Goal: Download file/media

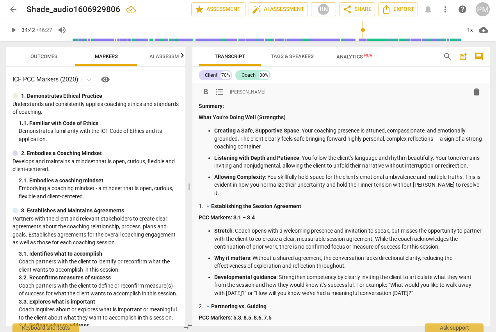
type input "2083"
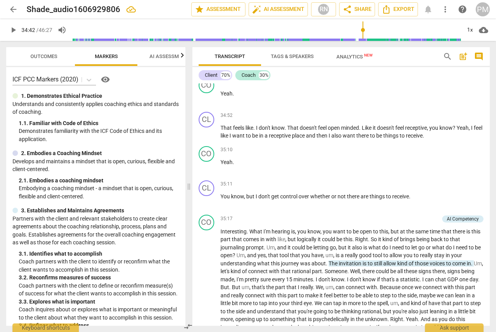
click at [11, 10] on span "arrow_back" at bounding box center [13, 9] width 9 height 9
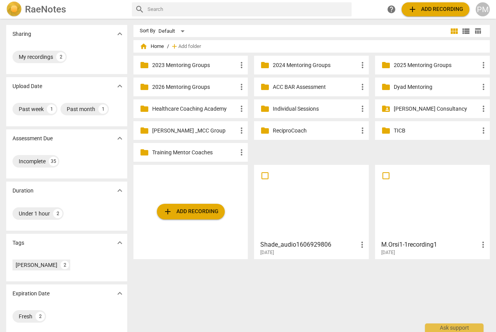
click at [315, 195] on div at bounding box center [311, 202] width 109 height 69
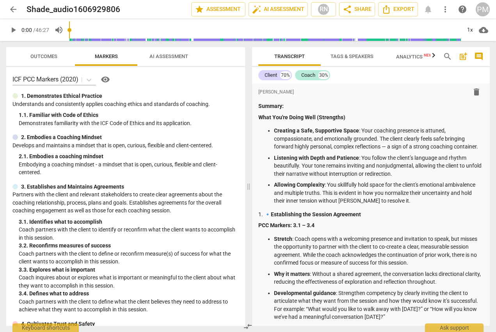
click at [11, 7] on span "arrow_back" at bounding box center [13, 9] width 9 height 9
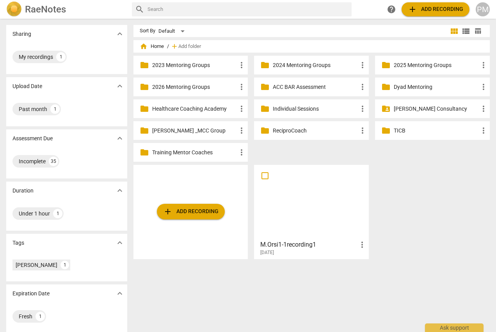
click at [311, 218] on div at bounding box center [311, 202] width 109 height 69
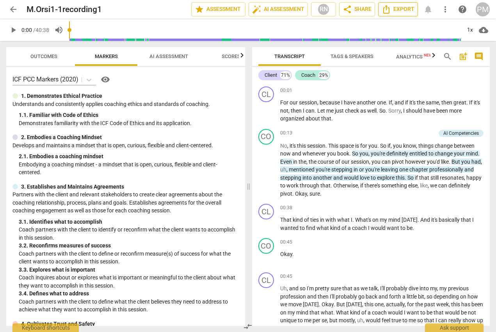
click at [406, 12] on span "Export" at bounding box center [397, 9] width 33 height 9
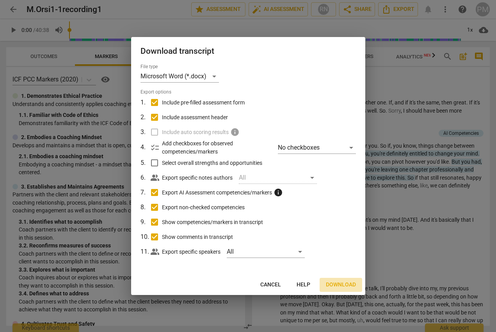
click at [349, 287] on span "Download" at bounding box center [341, 285] width 30 height 8
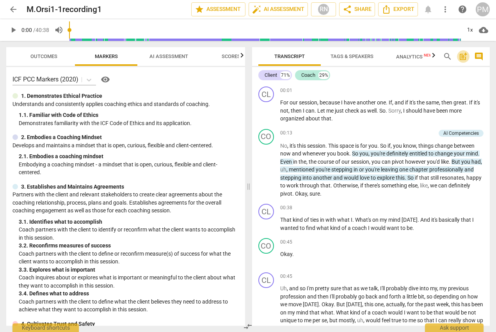
click at [464, 58] on span "post_add" at bounding box center [462, 56] width 9 height 9
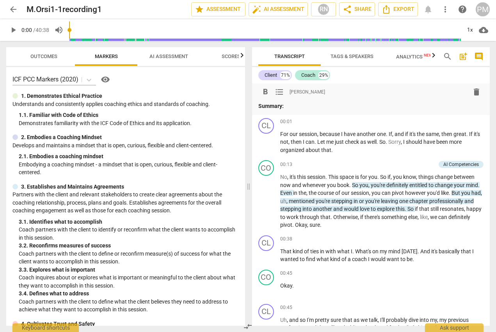
click at [287, 103] on p "Summary:" at bounding box center [370, 106] width 225 height 8
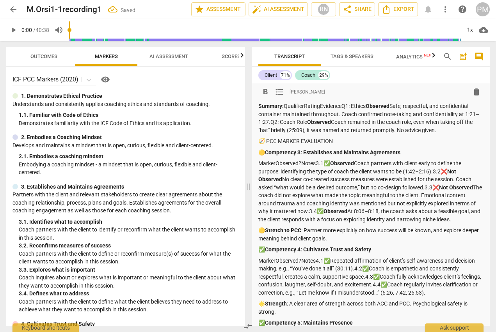
click at [285, 106] on p "Summary: QualifierRatingEvidenceQ1: Ethics Observed Safe, respectful, and confi…" at bounding box center [370, 118] width 225 height 32
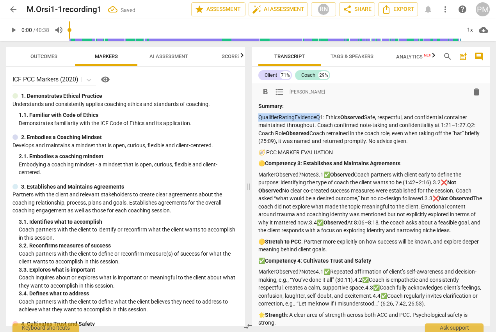
drag, startPoint x: 259, startPoint y: 118, endPoint x: 317, endPoint y: 115, distance: 58.2
click at [317, 115] on p "QualifierRatingEvidenceQ1: Ethics Observed Safe, respectful, and confidential c…" at bounding box center [370, 129] width 225 height 32
click at [282, 117] on strong "Observed" at bounding box center [294, 117] width 24 height 6
click at [308, 116] on p "Q1: Ethics Observed Safe, respectful, and confidential container maintained thr…" at bounding box center [370, 129] width 225 height 32
click at [307, 116] on p "Q1: Ethics Observed Safe, respectful, and confidential container maintained thr…" at bounding box center [370, 129] width 225 height 32
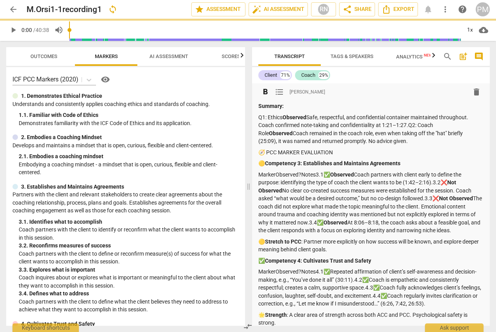
click at [408, 125] on p "Q1: Ethics Observed Safe, respectful, and confidential container maintained thr…" at bounding box center [370, 129] width 225 height 32
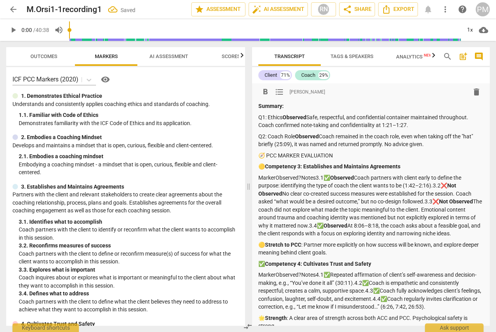
click at [296, 135] on strong "Observed" at bounding box center [307, 136] width 24 height 6
click at [320, 134] on p "Q2: Coach Role Observed Coach remained in the coach role, even when taking off …" at bounding box center [370, 141] width 225 height 16
drag, startPoint x: 258, startPoint y: 155, endPoint x: 348, endPoint y: 155, distance: 90.1
click at [348, 155] on p "🧭 PCC MARKER EVALUATION" at bounding box center [370, 156] width 225 height 8
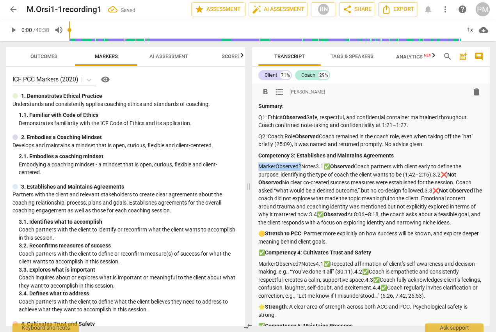
drag, startPoint x: 258, startPoint y: 167, endPoint x: 301, endPoint y: 167, distance: 42.9
click at [301, 167] on p "MarkerObserved?Notes3.1✅ Observed Coach partners with client early to define th…" at bounding box center [370, 195] width 225 height 64
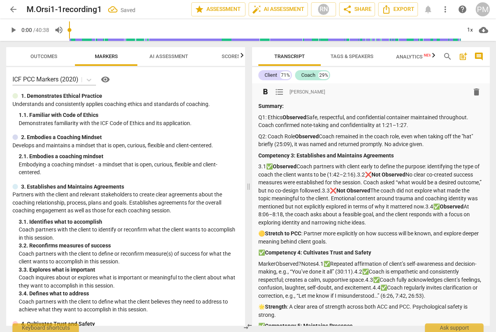
click at [299, 165] on p "3.1✅ Observed Coach partners with client early to define the purpose: identifyi…" at bounding box center [370, 195] width 225 height 64
click at [363, 174] on p "3.1✅ Observed Coach partners with client early to define the purpose: identifyi…" at bounding box center [370, 195] width 225 height 64
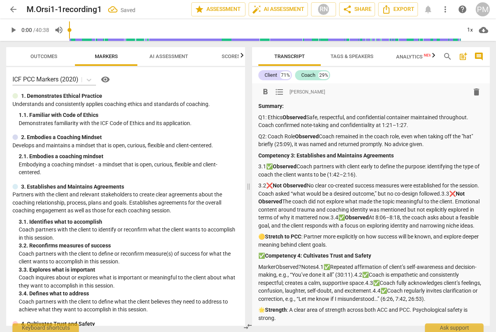
click at [309, 185] on p "3.2❌ Not Observed No clear co-created success measures were established for the…" at bounding box center [370, 206] width 225 height 48
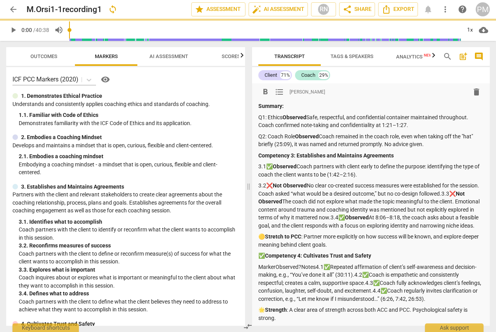
click at [465, 193] on p "3.2❌ Not Observed No clear co-created success measures were established for the…" at bounding box center [370, 206] width 225 height 48
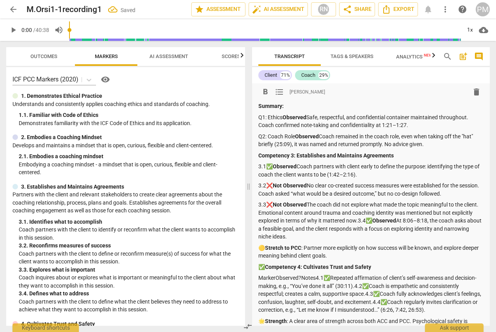
click at [308, 204] on p "3.3❌ Not Observed The coach did not explore what made the topic meaningful to t…" at bounding box center [370, 221] width 225 height 40
click at [381, 218] on p "3.3❌ Not Observed The coach did not explore what made the topic meaningful to t…" at bounding box center [370, 221] width 225 height 40
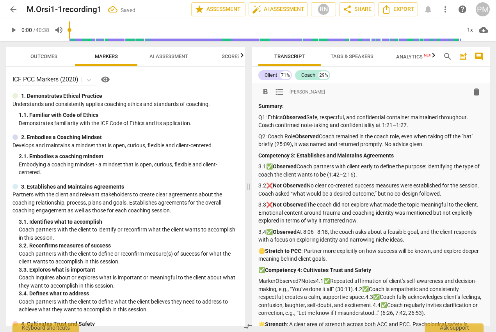
click at [299, 232] on p "3.4✅ Observed At 8:06–8:18, the coach asks about a feasible goal, and the clien…" at bounding box center [370, 236] width 225 height 16
click at [259, 250] on p "🟡 Stretch to PCC : Partner more explicitly on how success will be known, and ex…" at bounding box center [370, 255] width 225 height 16
drag, startPoint x: 277, startPoint y: 251, endPoint x: 293, endPoint y: 250, distance: 16.0
click at [293, 250] on strong "Stretch to PCC" at bounding box center [276, 251] width 36 height 6
click at [259, 273] on p "✅ Competency 4: Cultivates Trust and Safety" at bounding box center [370, 270] width 225 height 8
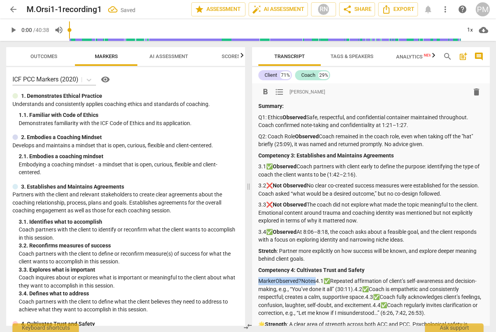
drag, startPoint x: 258, startPoint y: 279, endPoint x: 316, endPoint y: 277, distance: 57.4
click at [316, 277] on p "MarkerObserved?Notes4.1✅Repeated affirmation of client’s self-awareness and dec…" at bounding box center [370, 297] width 225 height 40
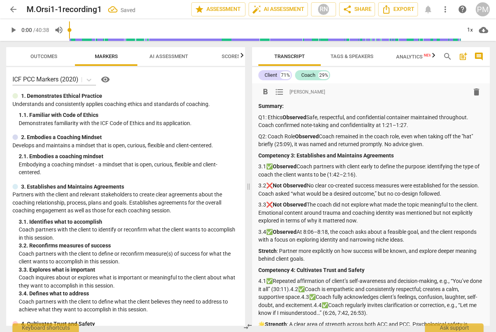
click at [273, 281] on p "4.1✅Repeated affirmation of client’s self-awareness and decision-making, e.g., …" at bounding box center [370, 297] width 225 height 40
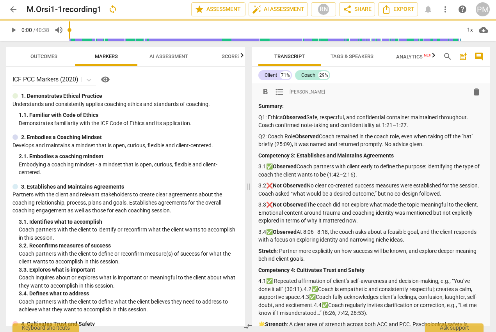
click at [304, 289] on p "4.1✅ Repeated affirmation of client’s self-awareness and decision-making, e.g.,…" at bounding box center [370, 297] width 225 height 40
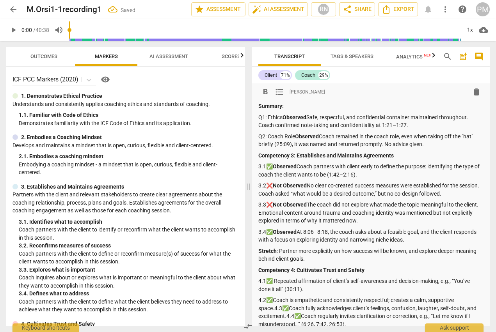
click at [273, 299] on p "4.2✅Coach is empathetic and consistently respectful; creates a calm, supportive…" at bounding box center [370, 312] width 225 height 32
click at [275, 308] on p "4.2✅ Coach is empathetic and consistently respectful; creates a calm, supportiv…" at bounding box center [370, 312] width 225 height 32
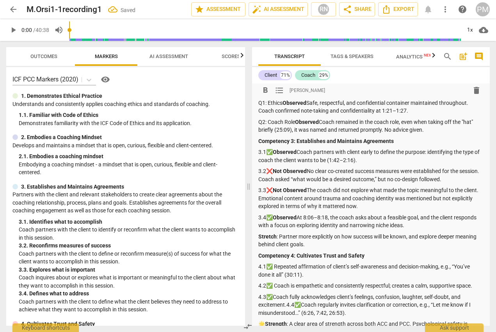
scroll to position [156, 0]
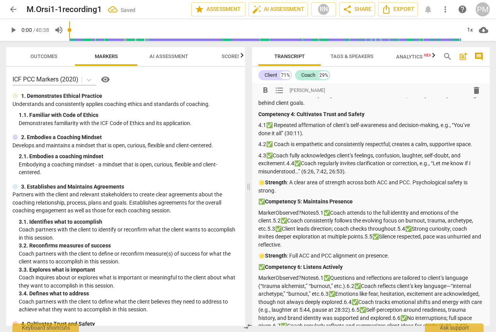
click at [273, 155] on p "4.3✅Coach fully acknowledges client’s feelings, confusion, laughter, self-doubt…" at bounding box center [370, 164] width 225 height 24
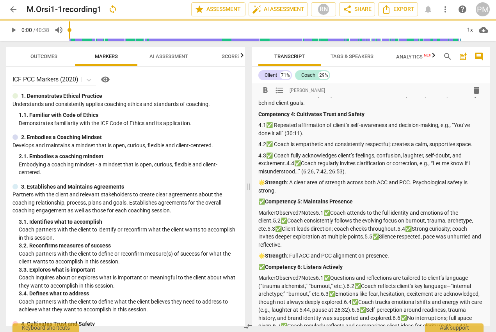
click at [287, 164] on p "4.3✅ Coach fully acknowledges client’s feelings, confusion, laughter, self-doub…" at bounding box center [370, 164] width 225 height 24
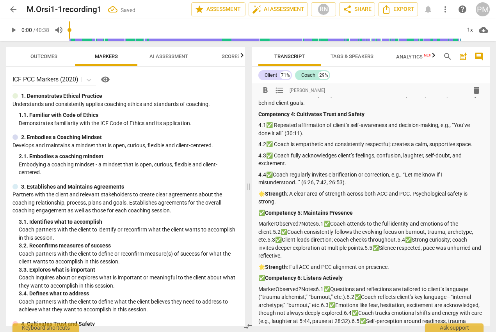
click at [274, 175] on p "4.4✅Coach regularly invites clarification or correction, e.g., “Let me know if …" at bounding box center [370, 179] width 225 height 16
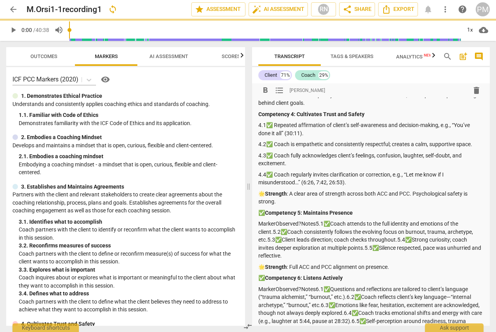
click at [259, 195] on p "🌟 Strength : A clear area of strength across both ACC and PCC. Psychological sa…" at bounding box center [370, 198] width 225 height 16
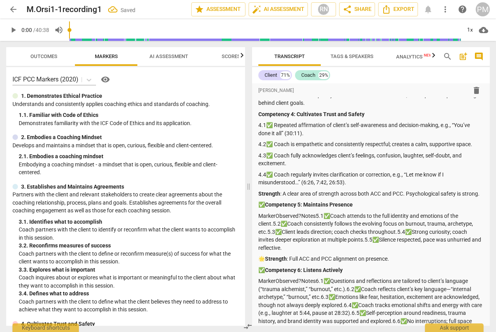
click at [259, 204] on p "✅ Competency 5: Maintains Presence" at bounding box center [370, 205] width 225 height 8
drag, startPoint x: 259, startPoint y: 216, endPoint x: 314, endPoint y: 216, distance: 55.8
click at [314, 216] on p "MarkerObserved?Notes5.1✅Coach attends to the full identity and emotions of the …" at bounding box center [370, 232] width 225 height 40
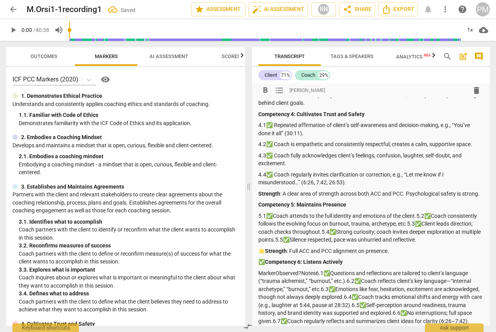
click at [273, 215] on p "5.1✅Coach attends to the full identity and emotions of the client.5.2✅Coach con…" at bounding box center [370, 228] width 225 height 32
click at [419, 215] on p "5.1✅ Coach attends to the full identity and emotions of the client.5.2✅Coach co…" at bounding box center [370, 228] width 225 height 32
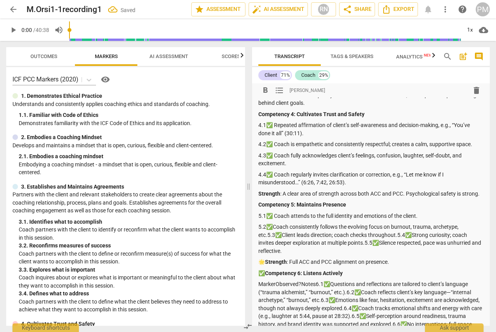
click at [273, 227] on p "5.2✅Coach consistently follows the evolving focus on burnout, trauma, archetype…" at bounding box center [370, 239] width 225 height 32
click at [267, 233] on p "5.2✅ Coach consistently follows the evolving focus on burnout, trauma, archetyp…" at bounding box center [370, 239] width 225 height 32
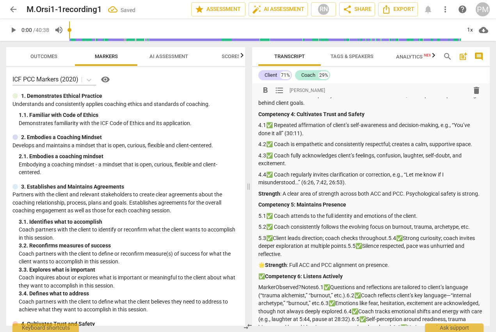
click at [274, 237] on p "5.3✅Client leads direction; coach checks throughout.5.4✅Strong curiosity; coach…" at bounding box center [370, 246] width 225 height 24
click at [391, 236] on p "5.3✅ Client leads direction; coach checks throughout.5.4✅Strong curiosity; coac…" at bounding box center [370, 246] width 225 height 24
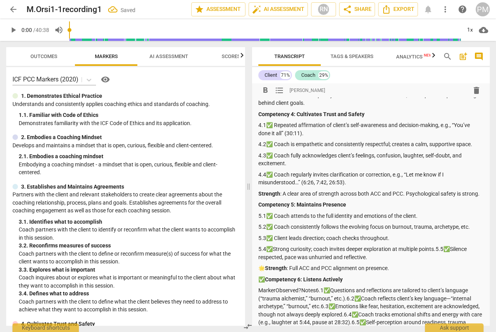
click at [273, 249] on p "5.4✅Strong curiosity; coach invites deeper exploration at multiple points.5.5✅S…" at bounding box center [370, 253] width 225 height 16
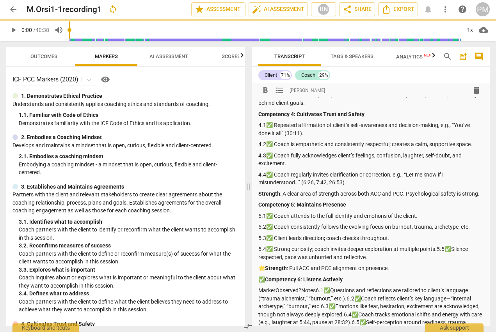
click at [440, 249] on p "5.4✅ Strong curiosity; coach invites deeper exploration at multiple points.5.5✅…" at bounding box center [370, 253] width 225 height 16
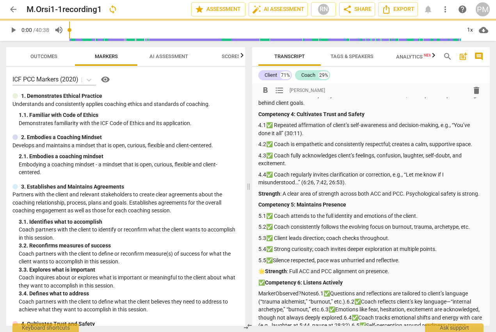
click at [274, 259] on p "5.5✅Silence respected, pace was unhurried and reflective." at bounding box center [370, 261] width 225 height 8
click at [259, 271] on p "🌟 Strength : Full ACC and PCC alignment on presence." at bounding box center [370, 272] width 225 height 8
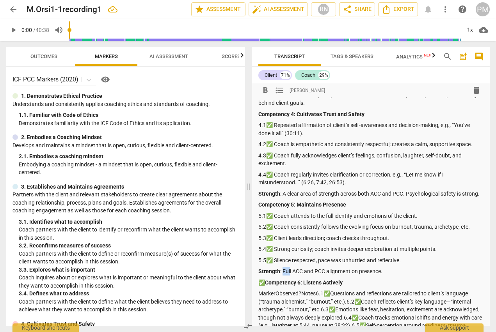
drag, startPoint x: 282, startPoint y: 272, endPoint x: 289, endPoint y: 272, distance: 7.0
click at [289, 272] on p "Strength : Full ACC and PCC alignment on presence." at bounding box center [370, 272] width 225 height 8
click at [308, 272] on p "Strength : Full ACC and PCC alignment on presence." at bounding box center [370, 272] width 225 height 8
drag, startPoint x: 292, startPoint y: 271, endPoint x: 325, endPoint y: 269, distance: 33.6
click at [325, 269] on p "Strength : Full ACC and PCC alignment on presence." at bounding box center [370, 272] width 225 height 8
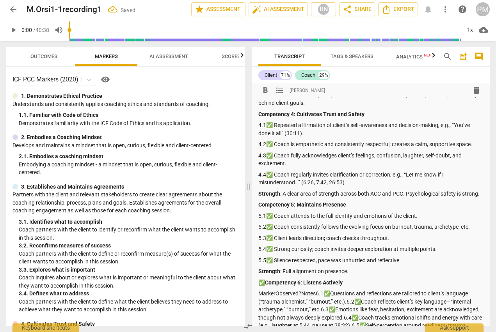
click at [259, 284] on p "✅ Competency 6: Listens Actively" at bounding box center [370, 283] width 225 height 8
drag, startPoint x: 259, startPoint y: 292, endPoint x: 315, endPoint y: 292, distance: 56.6
click at [315, 292] on p "MarkerObserved?Notes6.1✅Questions and reflections are tailored to client’s lang…" at bounding box center [370, 318] width 225 height 56
click at [273, 292] on p "6.1✅Questions and reflections are tailored to client’s language (“trauma alchem…" at bounding box center [370, 318] width 225 height 56
click at [294, 300] on p "6.1✅ Questions and reflections are tailored to client’s language (“trauma alche…" at bounding box center [370, 318] width 225 height 56
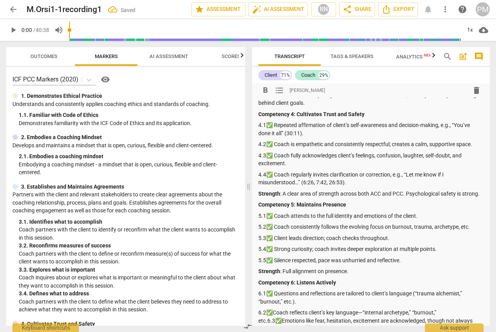
click at [273, 310] on p "6.2✅Coach reflects client’s key language—“internal archetype,” “burnout,” etc.6…" at bounding box center [370, 333] width 225 height 48
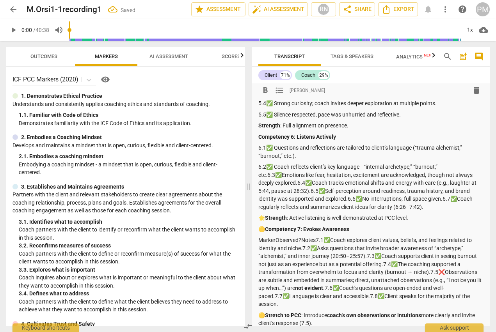
scroll to position [312, 0]
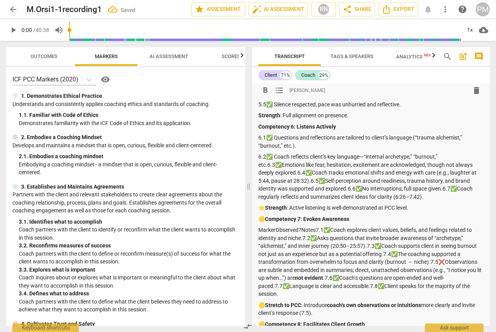
click at [267, 165] on p "6.2✅ Coach reflects client’s key language—“internal archetype,” “burnout,” etc.…" at bounding box center [370, 177] width 225 height 48
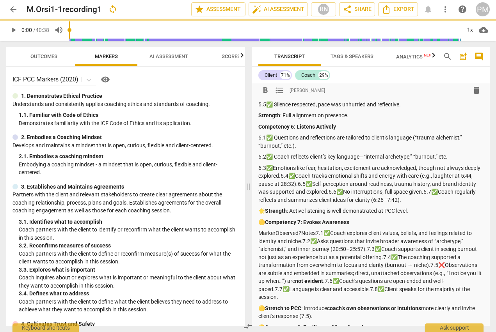
click at [273, 168] on p "6.3✅Emotions like fear, hesitation, excitement are acknowledged, though not alw…" at bounding box center [370, 184] width 225 height 40
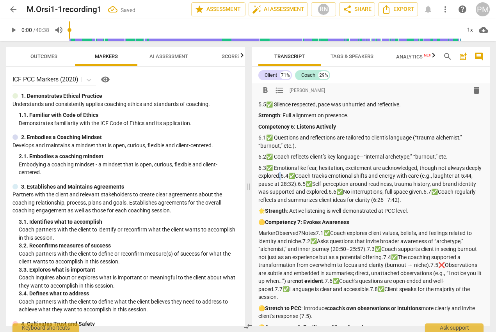
click at [298, 174] on p "6.3✅ Emotions like fear, hesitation, excitement are acknowledged, though not al…" at bounding box center [370, 184] width 225 height 40
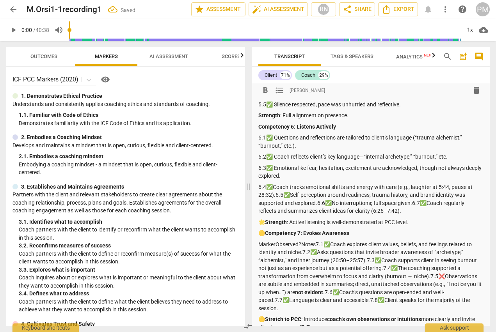
click at [273, 187] on p "6.4✅Coach tracks emotional shifts and energy with care (e.g., laughter at 5:44,…" at bounding box center [370, 199] width 225 height 32
click at [275, 193] on p "6.4✅ Coach tracks emotional shifts and energy with care (e.g., laughter at 5:44…" at bounding box center [370, 199] width 225 height 32
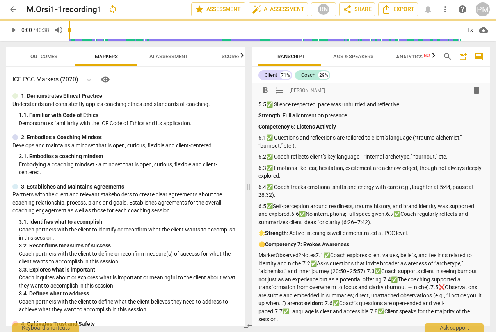
click at [274, 204] on p "6.5✅Self-perception around readiness, trauma history, and brand identity was su…" at bounding box center [370, 214] width 225 height 24
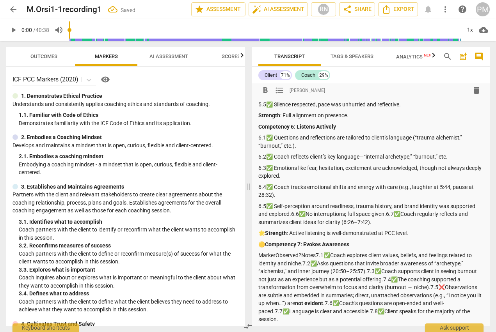
click at [291, 213] on p "6.5✅ Self-perception around readiness, trauma history, and brand identity was s…" at bounding box center [370, 214] width 225 height 24
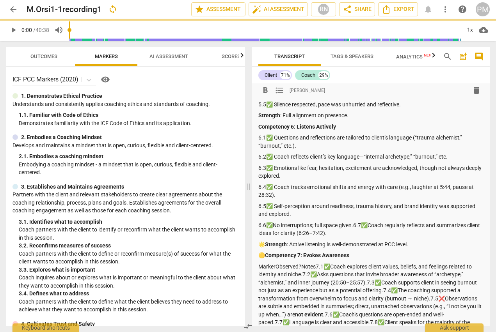
click at [272, 226] on p "6.6✅No interruptions; full space given.6.7✅Coach regularly reflects and summari…" at bounding box center [370, 230] width 225 height 16
